Goal: Contribute content

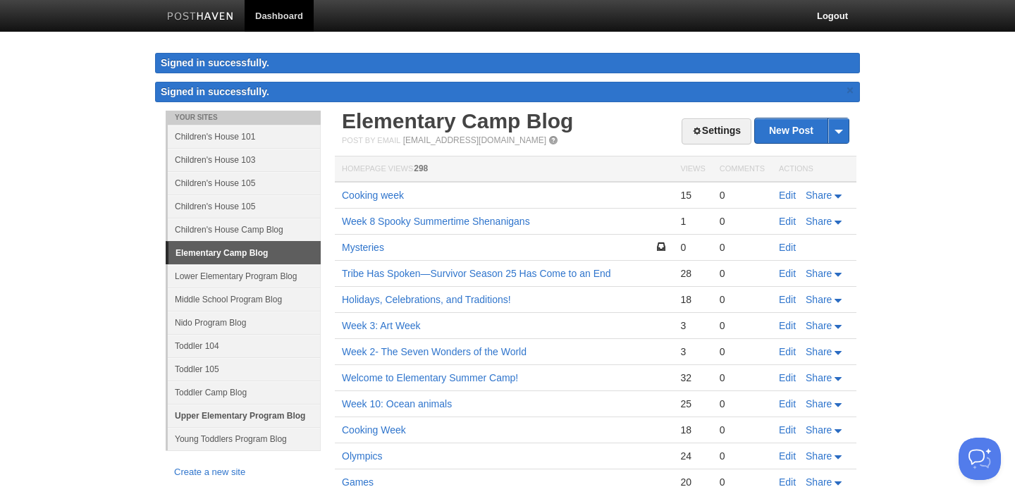
click at [248, 420] on link "Upper Elementary Program Blog" at bounding box center [244, 415] width 153 height 23
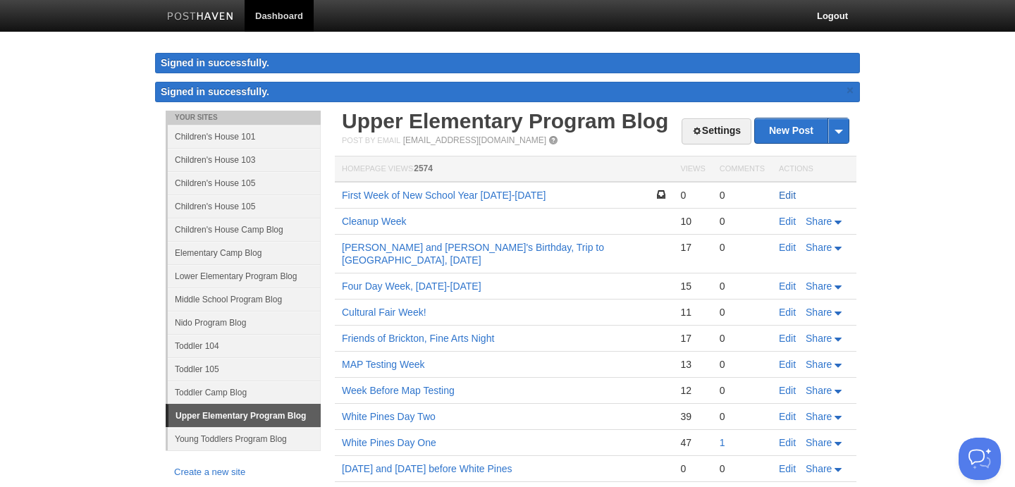
click at [789, 200] on link "Edit" at bounding box center [787, 195] width 17 height 11
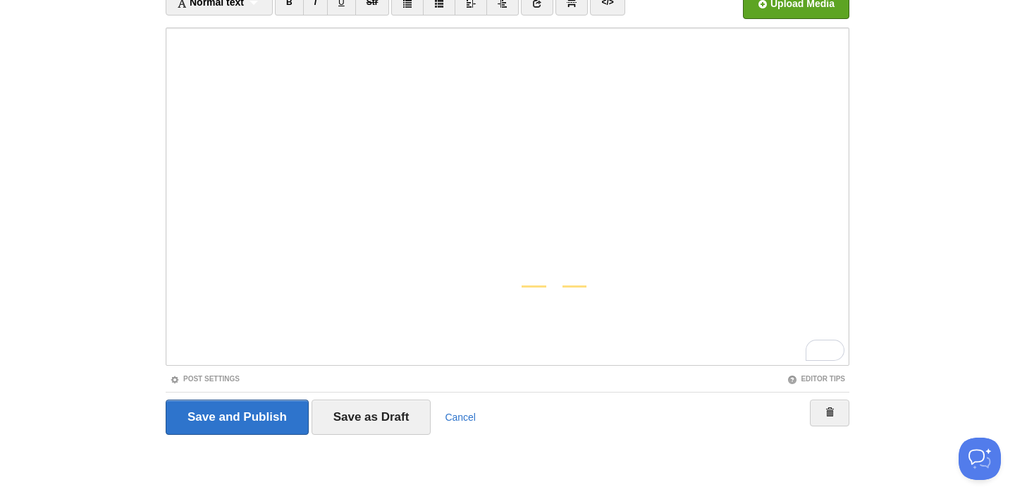
scroll to position [137, 0]
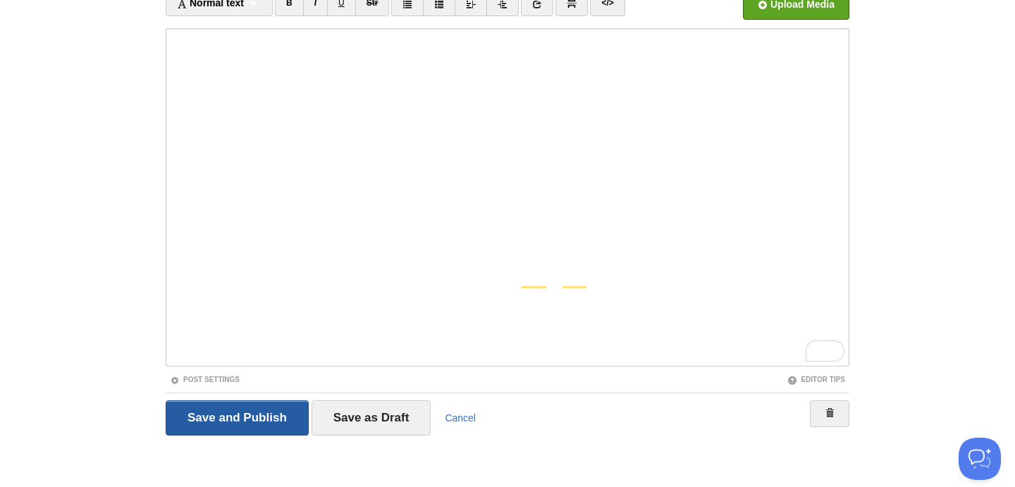
click at [240, 422] on input "Save and Publish" at bounding box center [237, 417] width 143 height 35
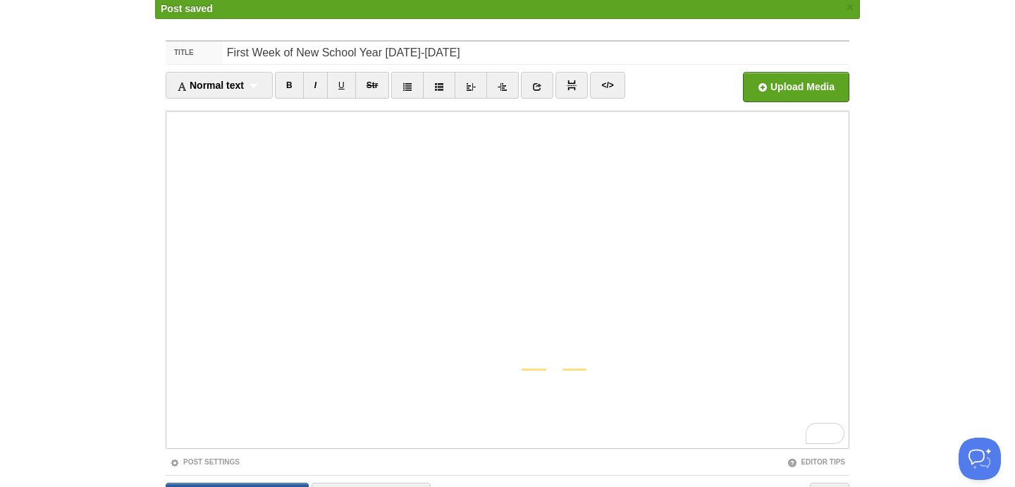
scroll to position [82, 0]
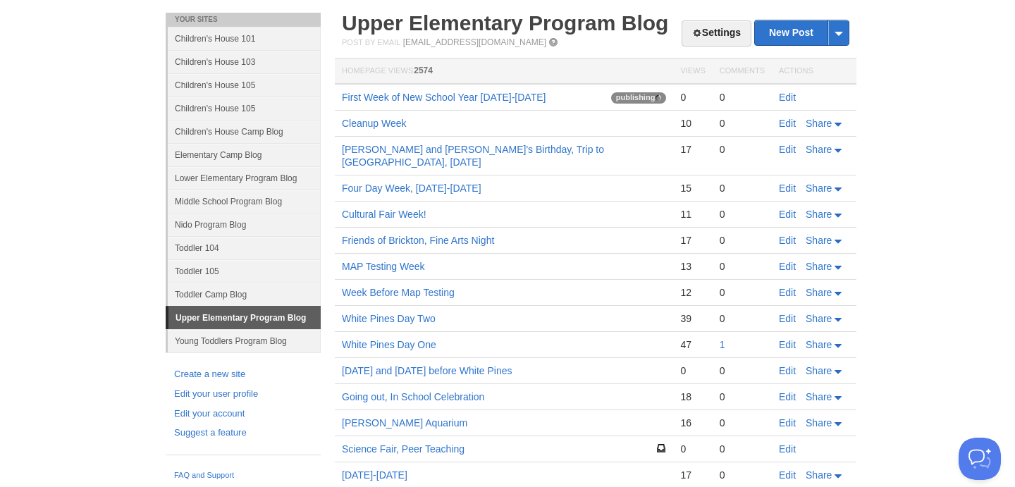
scroll to position [82, 0]
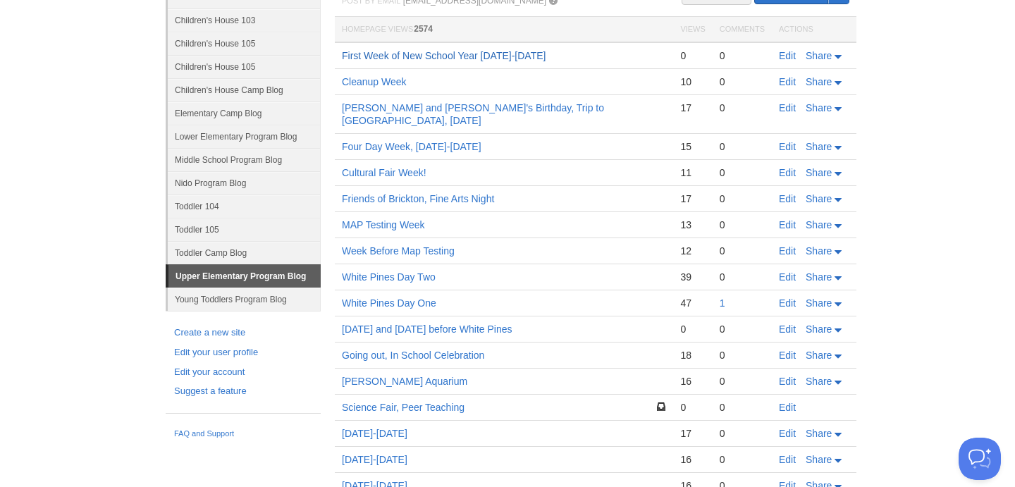
click at [491, 51] on link "First Week of New School Year [DATE]-[DATE]" at bounding box center [444, 55] width 204 height 11
click at [517, 51] on link "First Week of New School Year [DATE]-[DATE]" at bounding box center [444, 55] width 204 height 11
click at [435, 47] on td "First Week of New School Year [DATE]-[DATE]" at bounding box center [504, 55] width 338 height 27
click at [433, 58] on link "First Week of New School Year [DATE]-[DATE]" at bounding box center [444, 55] width 204 height 11
